Goal: Task Accomplishment & Management: Use online tool/utility

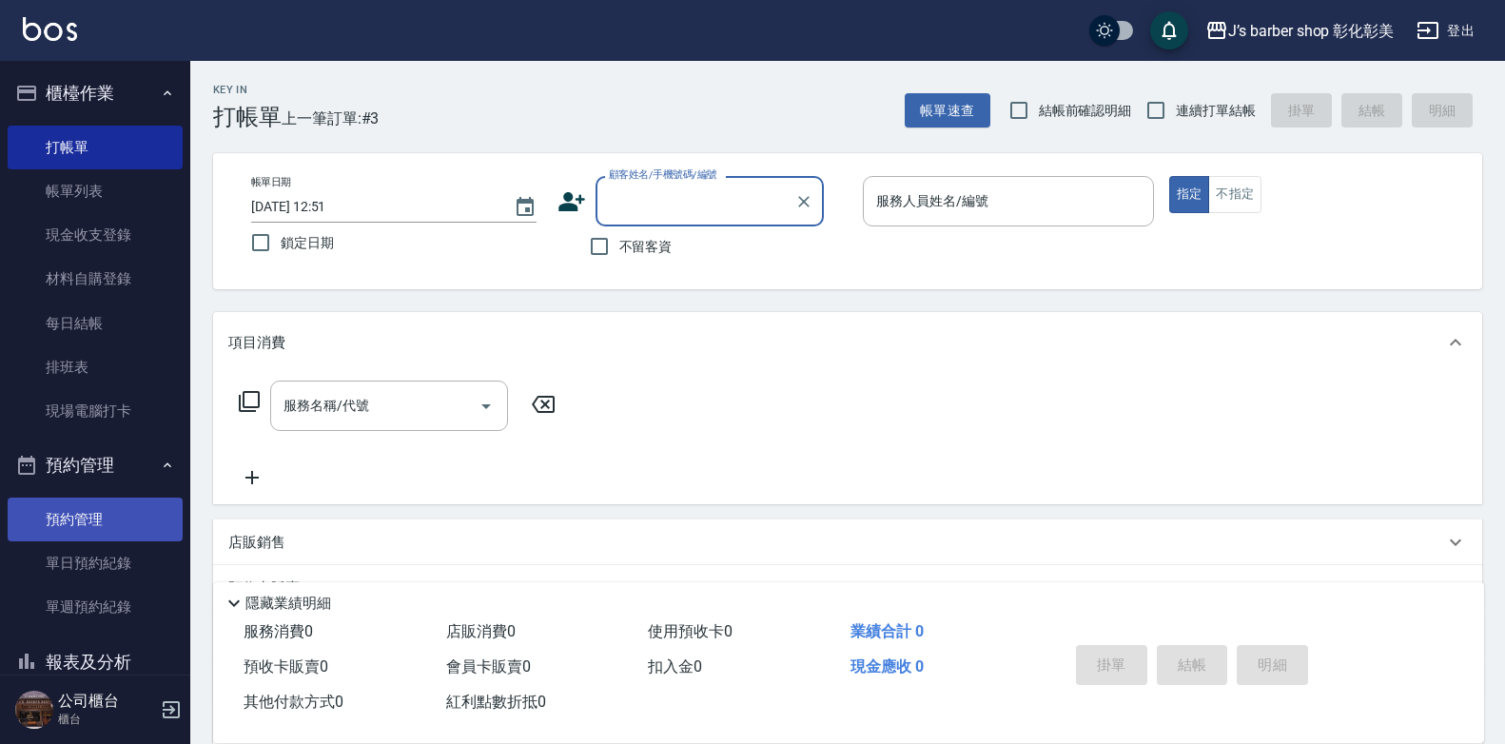
click at [88, 534] on link "預約管理" at bounding box center [95, 519] width 175 height 44
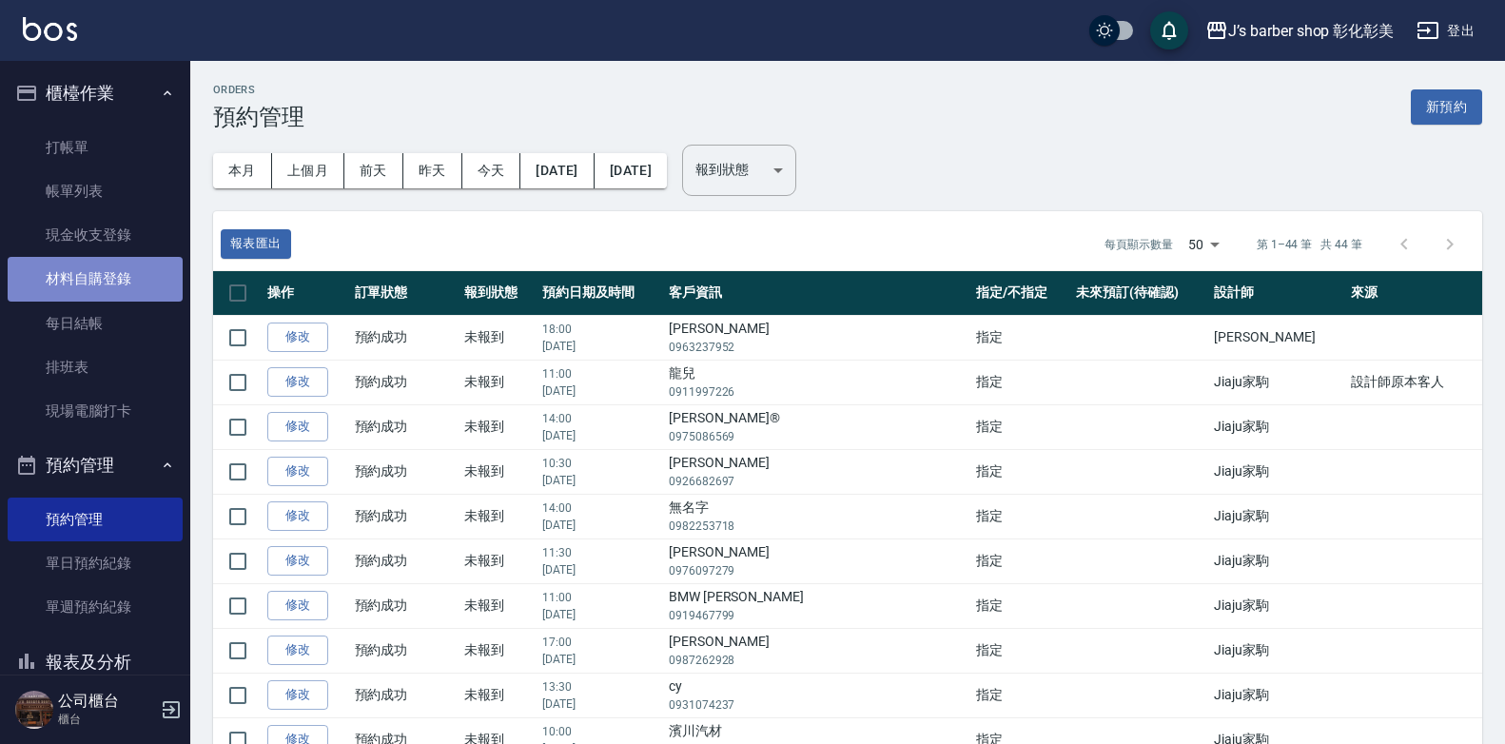
click at [112, 273] on link "材料自購登錄" at bounding box center [95, 279] width 175 height 44
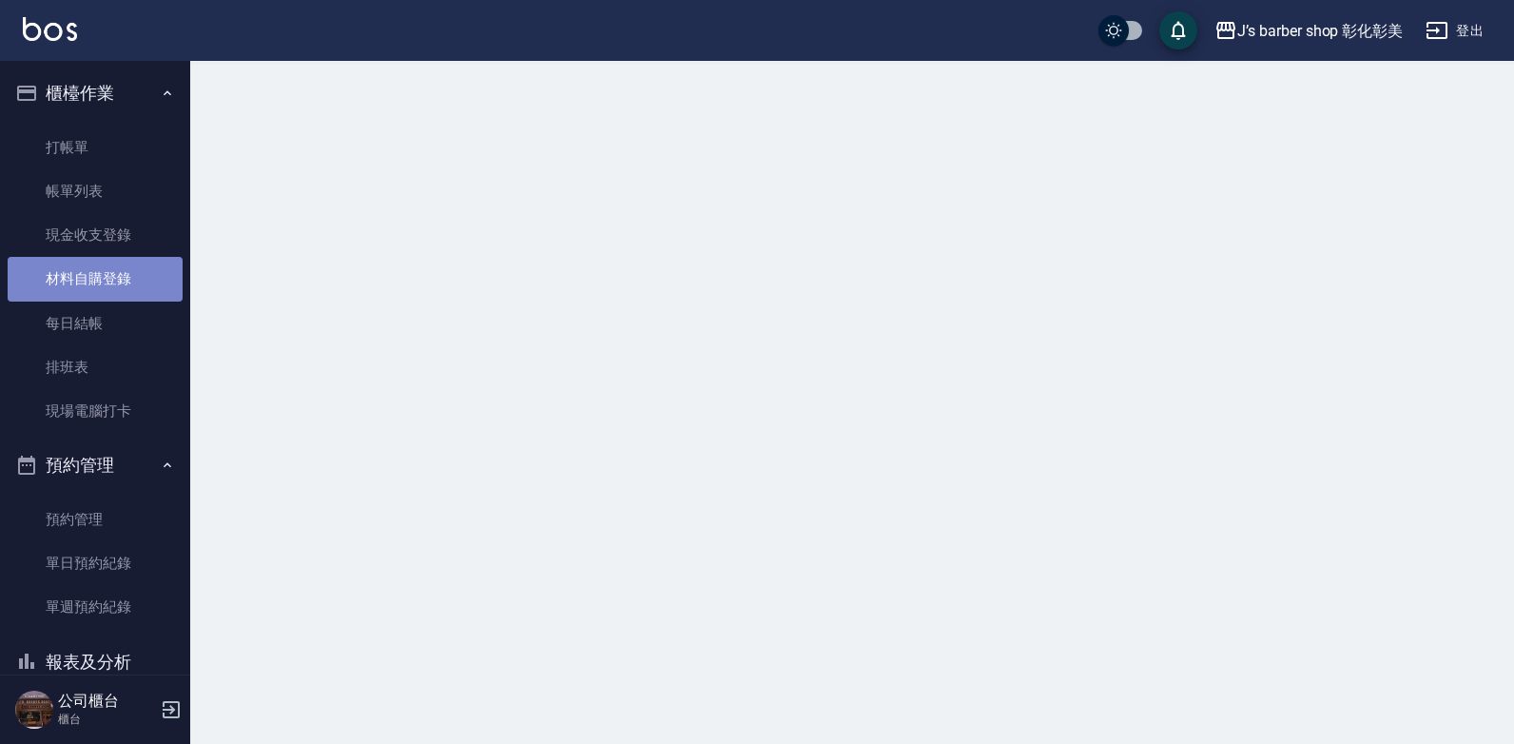
click at [113, 275] on link "材料自購登錄" at bounding box center [95, 279] width 175 height 44
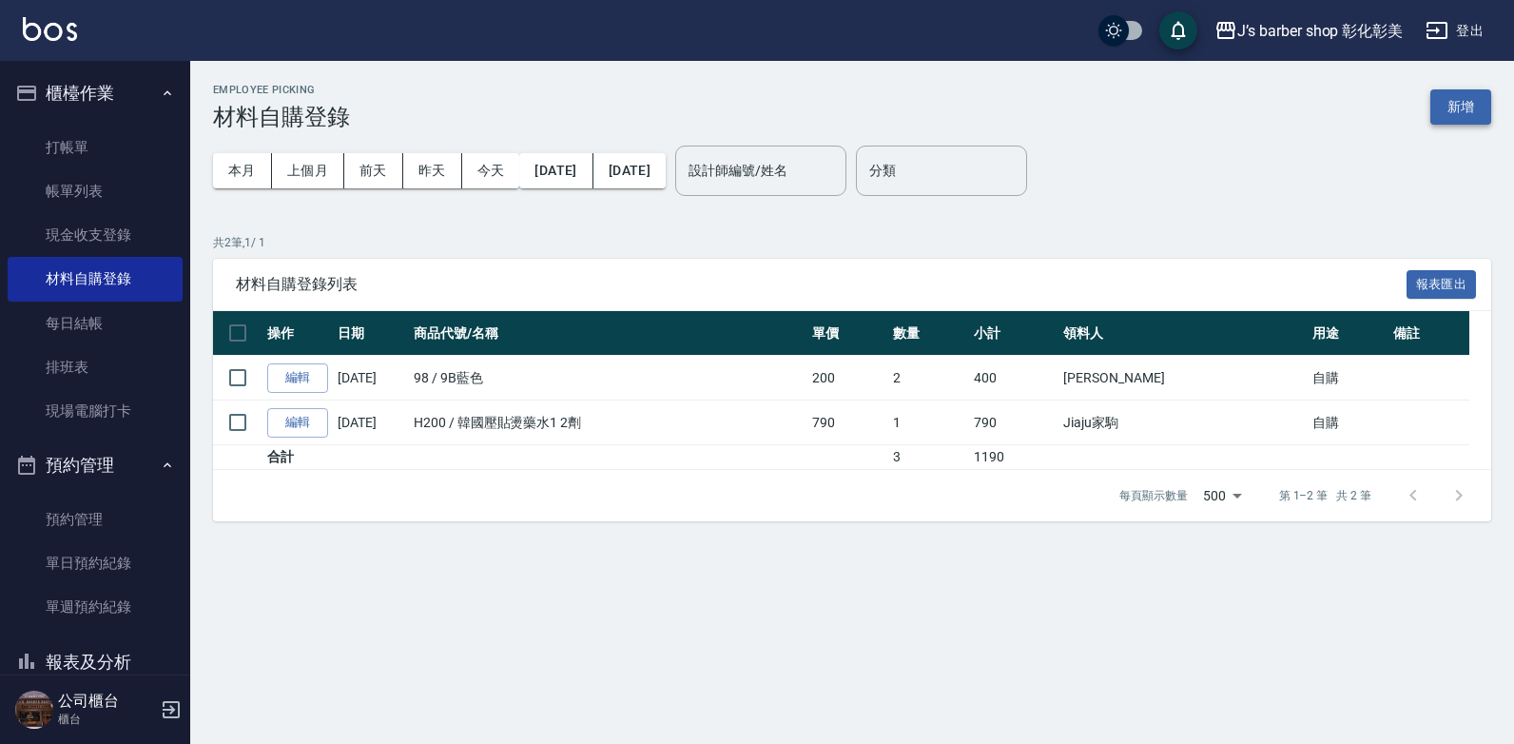
click at [1453, 93] on button "新增" at bounding box center [1460, 106] width 61 height 35
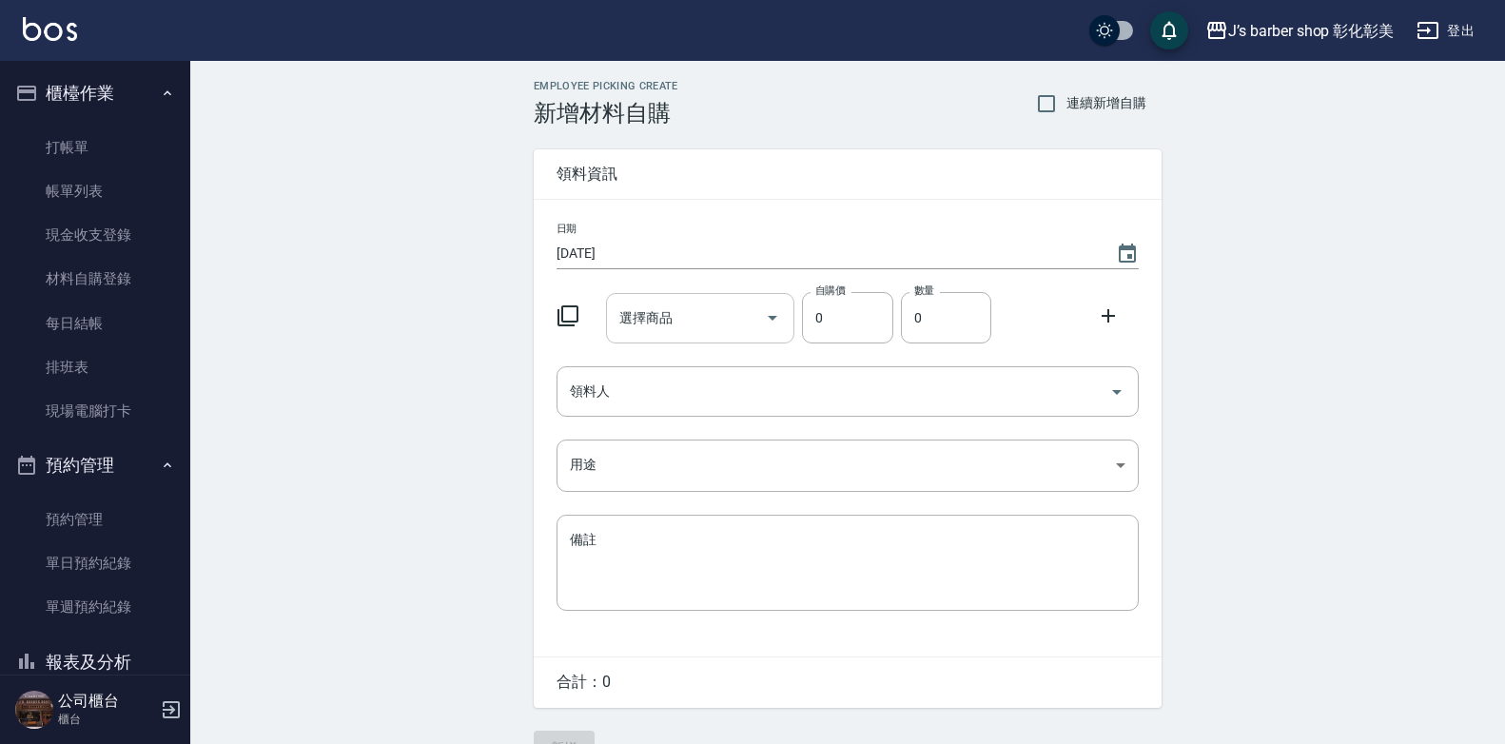
click at [716, 296] on div "選擇商品" at bounding box center [700, 318] width 189 height 50
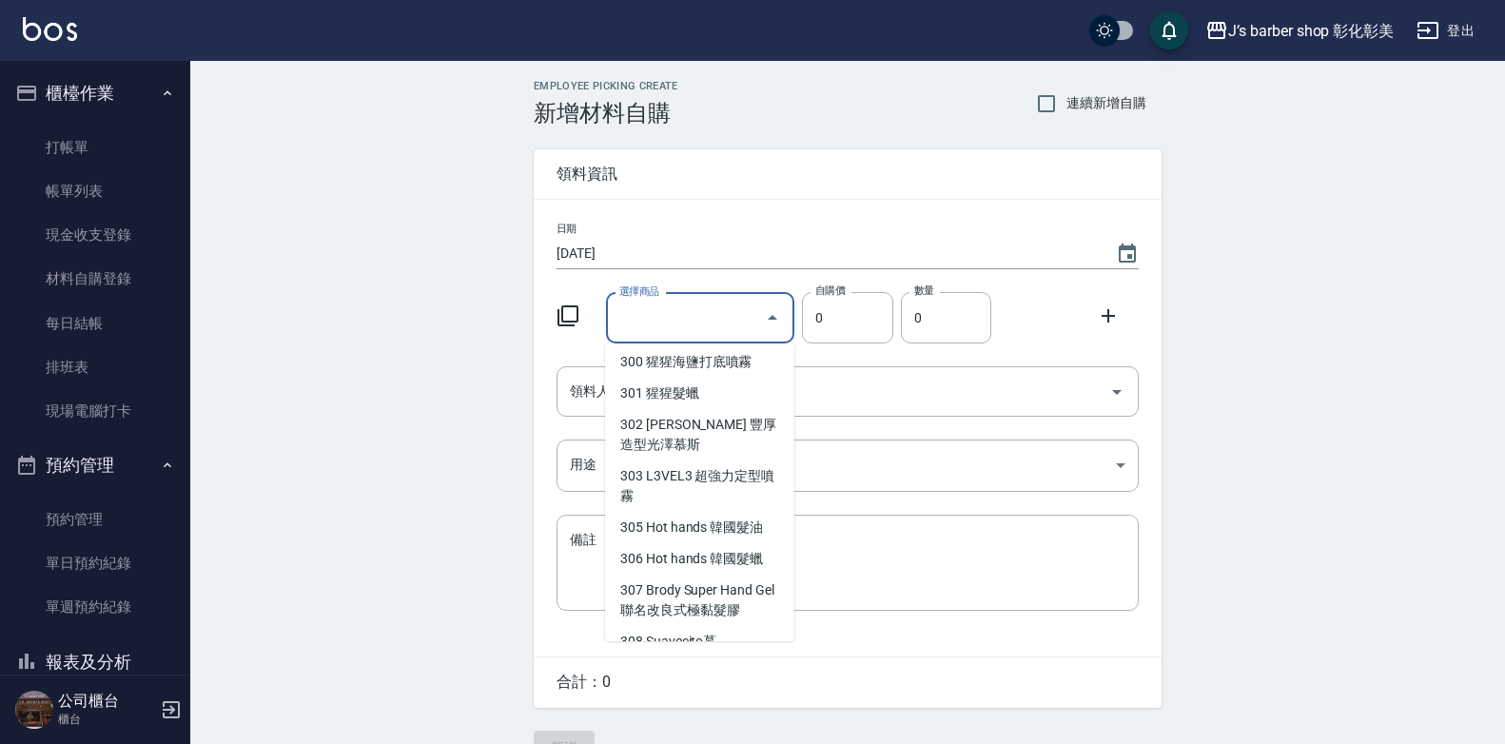
scroll to position [856, 0]
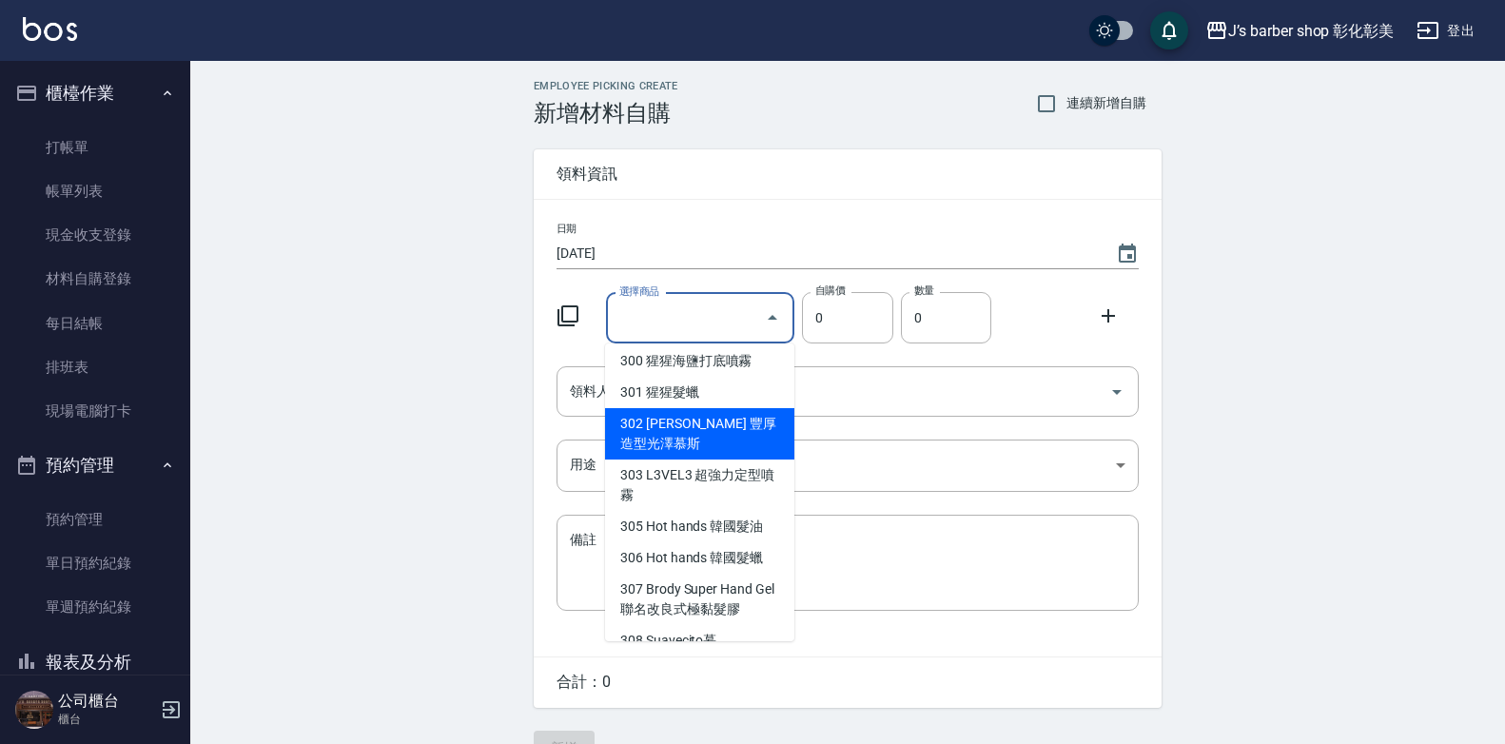
click at [722, 408] on li "302 [PERSON_NAME] 豐厚造型光澤慕斯" at bounding box center [699, 433] width 189 height 51
click at [722, 408] on input "領料人" at bounding box center [833, 391] width 536 height 33
type input "[PERSON_NAME] 豐厚造型[PERSON_NAME]"
type input "300"
type input "1"
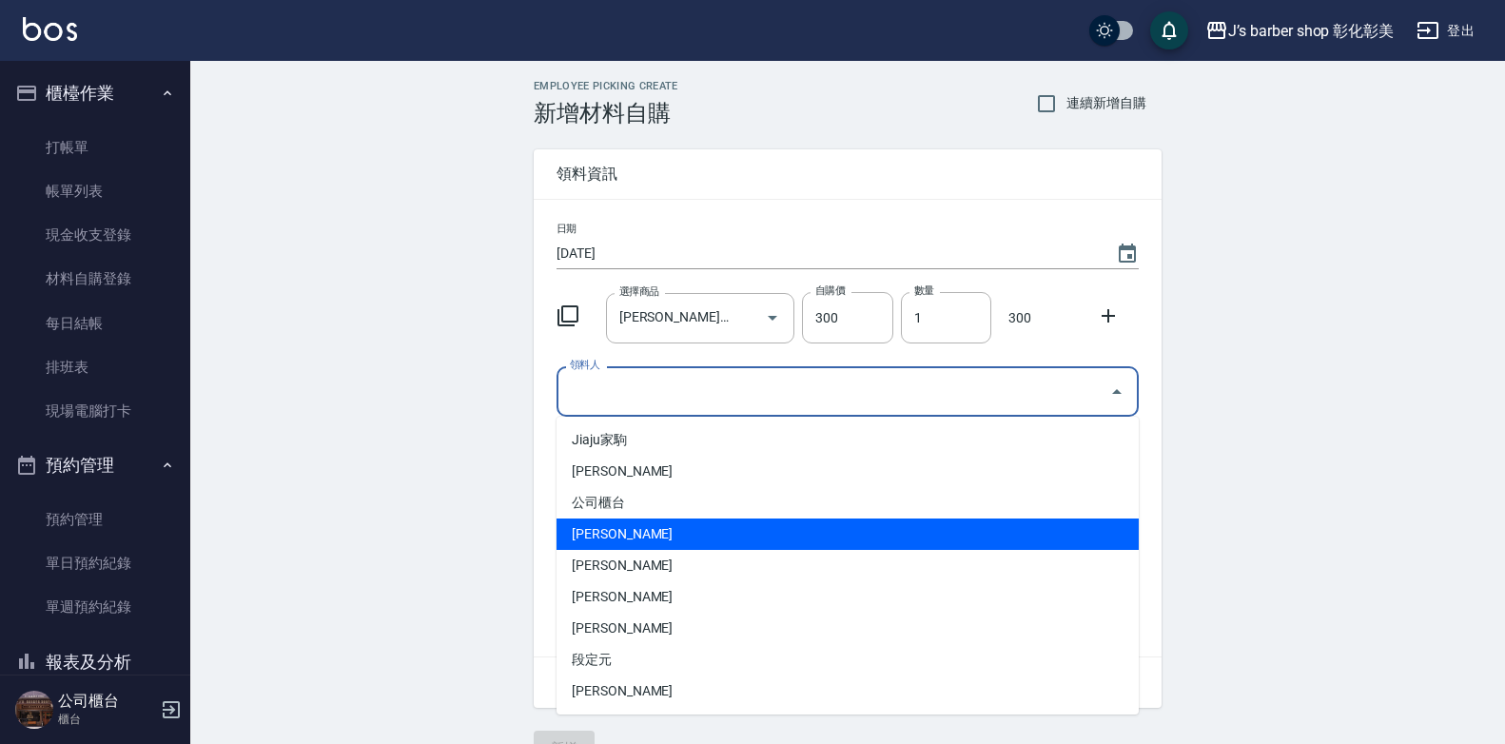
click at [622, 543] on li "[PERSON_NAME]" at bounding box center [847, 533] width 582 height 31
type input "[PERSON_NAME]"
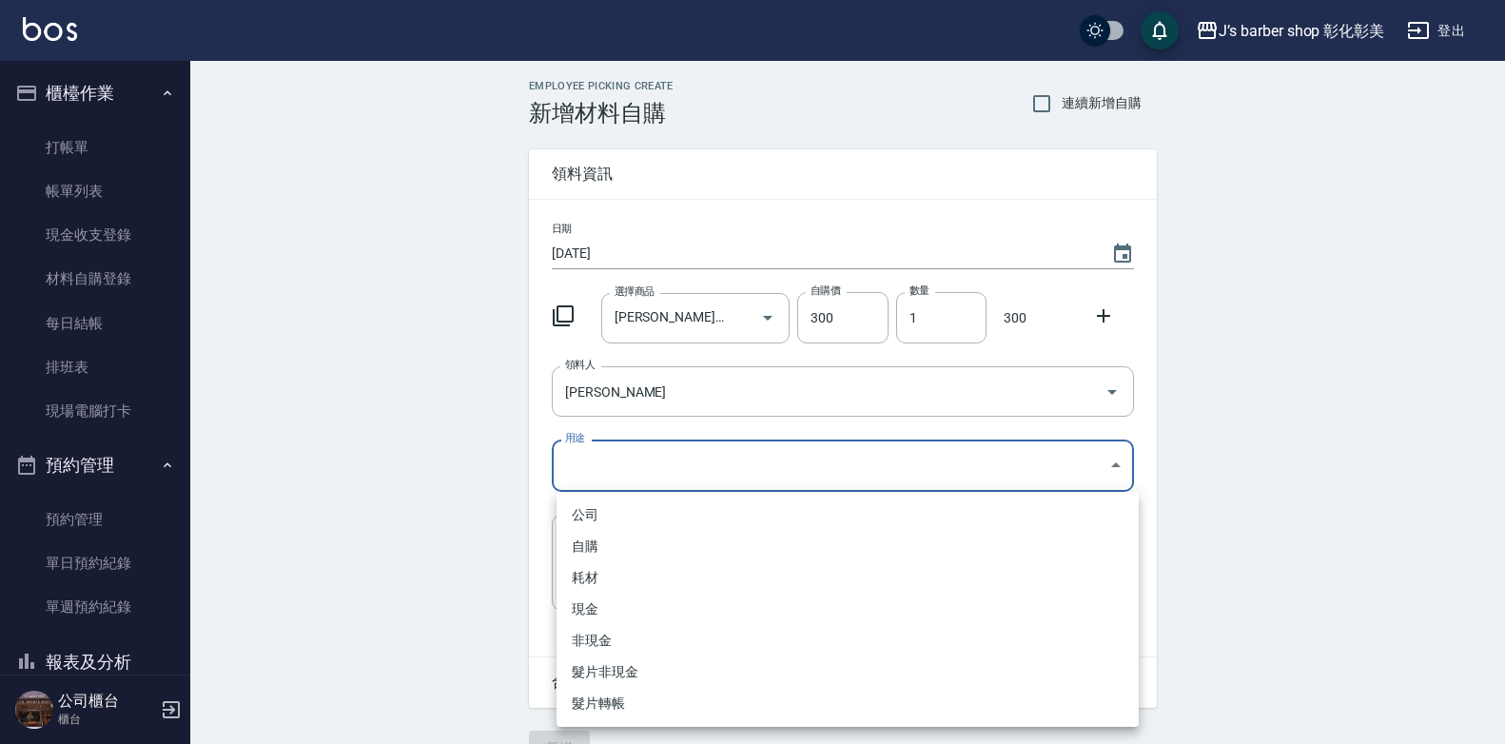
click at [692, 466] on body "J’s barber shop 彰化彰美 登出 櫃檯作業 打帳單 帳單列表 現金收支登錄 材料自購登錄 每日結帳 排班表 現場電腦打卡 預約管理 預約管理 單…" at bounding box center [752, 392] width 1505 height 784
click at [632, 555] on li "自購" at bounding box center [847, 546] width 582 height 31
type input "自購"
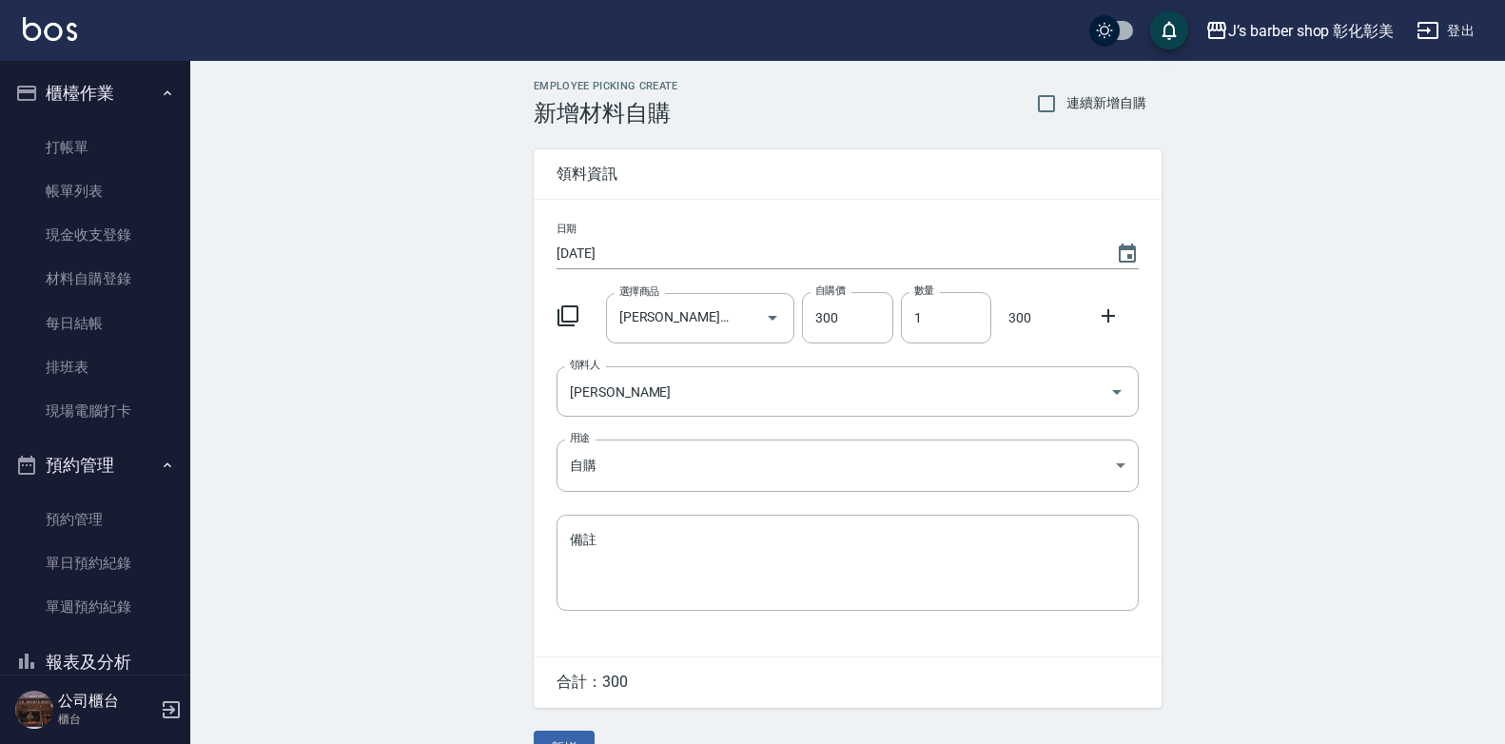
click at [1106, 314] on icon at bounding box center [1108, 315] width 23 height 23
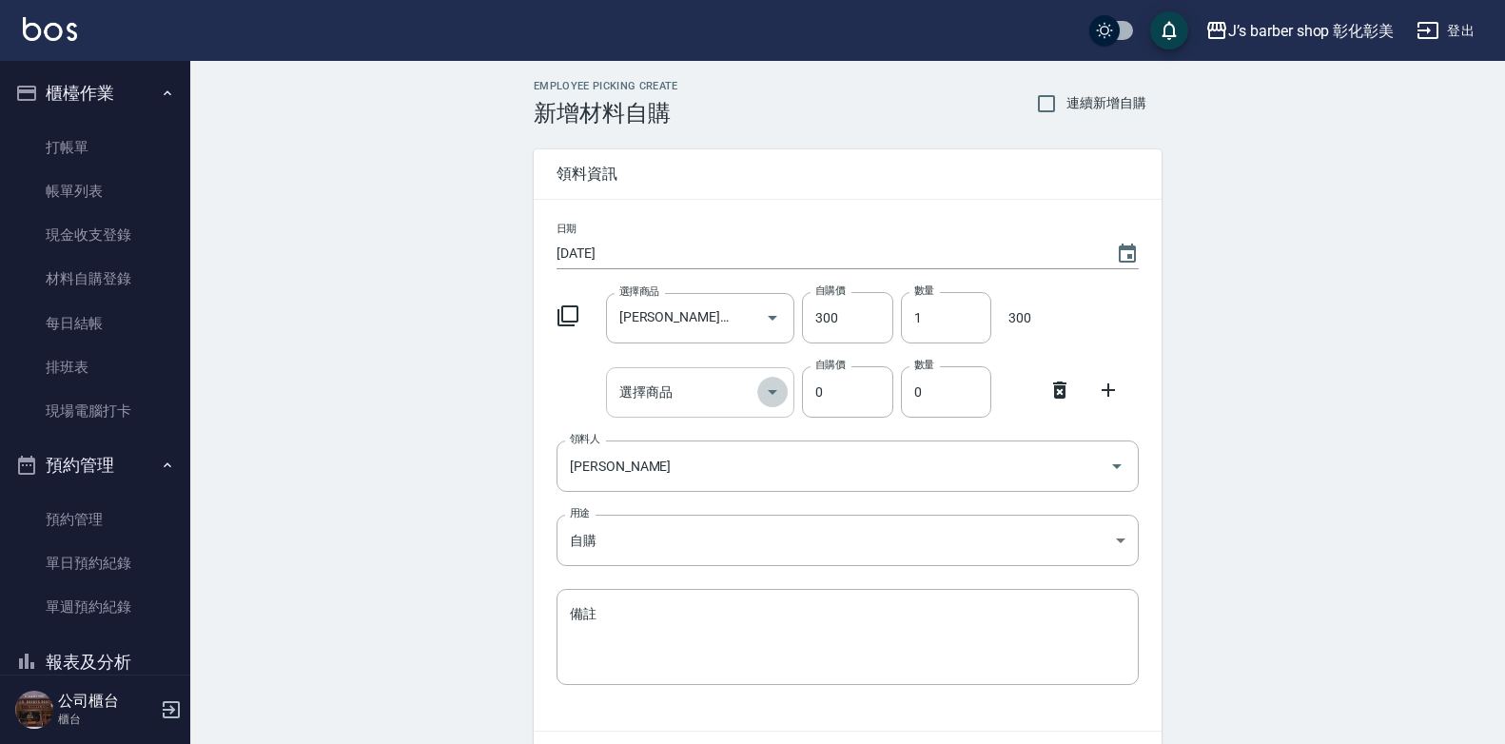
click at [781, 392] on icon "Open" at bounding box center [772, 391] width 23 height 23
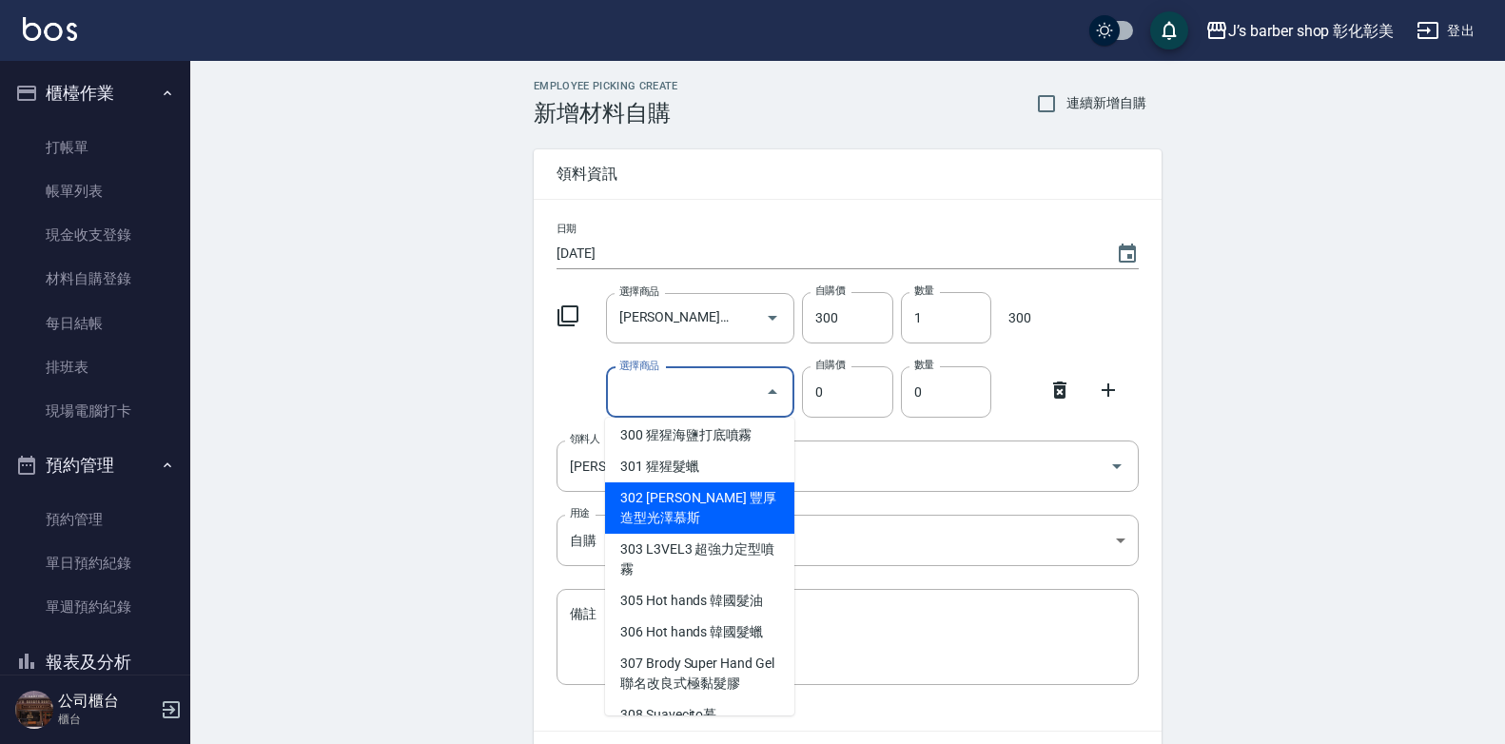
click at [745, 492] on li "302 [PERSON_NAME] 豐厚造型光澤慕斯" at bounding box center [699, 507] width 189 height 51
type input "[PERSON_NAME] 豐厚造型[PERSON_NAME]"
type input "300"
type input "1"
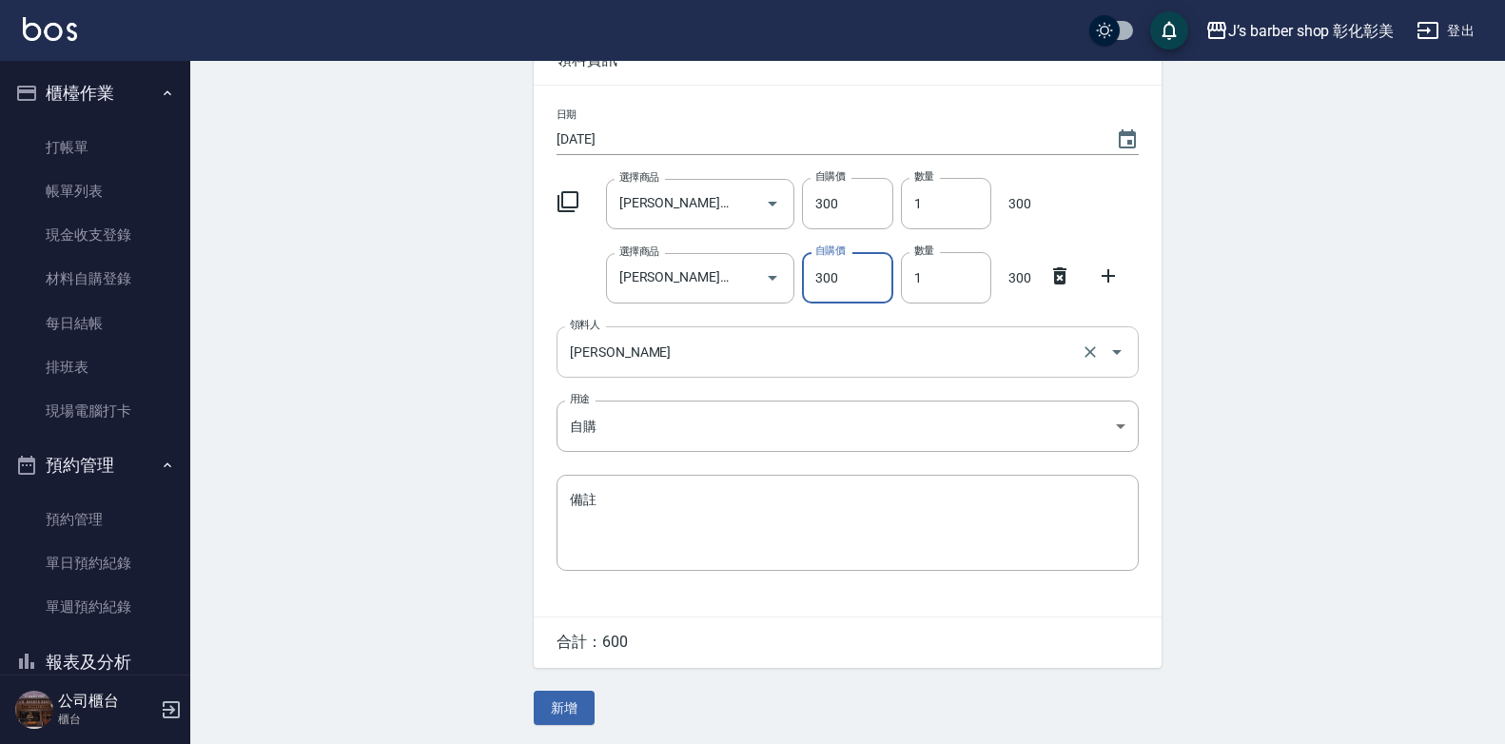
scroll to position [117, 0]
click at [576, 694] on button "新增" at bounding box center [564, 707] width 61 height 35
